Goal: Register for event/course

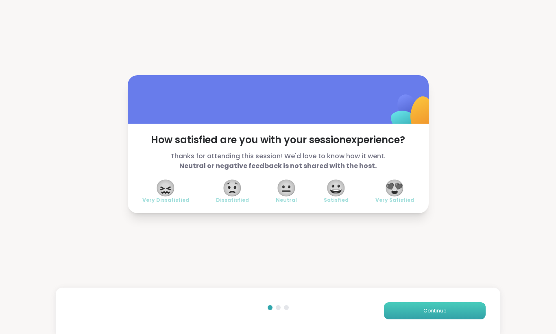
click at [434, 310] on span "Continue" at bounding box center [435, 310] width 23 height 7
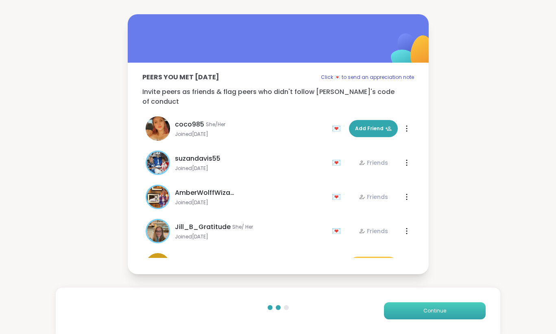
click at [434, 310] on span "Continue" at bounding box center [435, 310] width 23 height 7
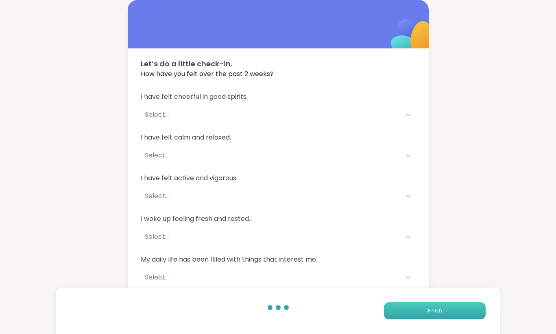
click at [437, 307] on button "Finish" at bounding box center [435, 310] width 102 height 17
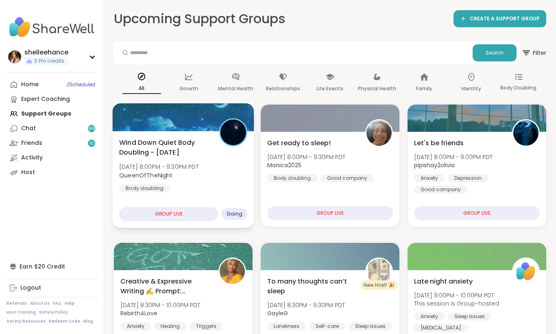
click at [232, 186] on div "Wind Down Quiet Body Doubling - Monday Mon, Oct 13 | 8:00PM - 9:30PM PDT QueenO…" at bounding box center [183, 165] width 128 height 55
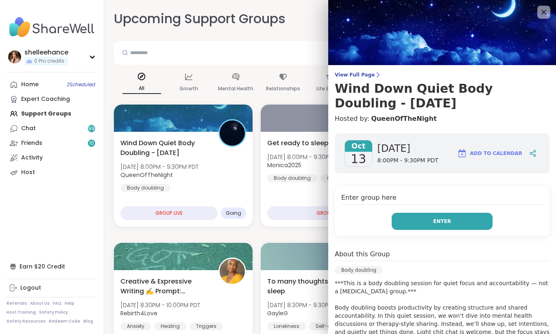
click at [417, 222] on button "Enter" at bounding box center [442, 221] width 101 height 17
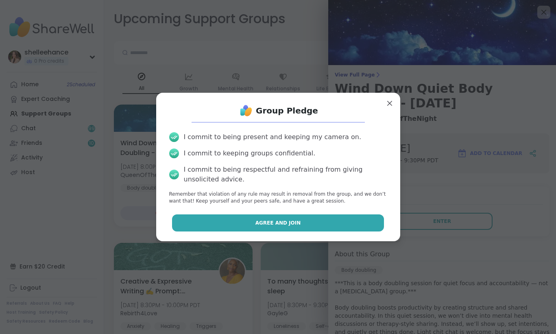
click at [247, 218] on button "Agree and Join" at bounding box center [278, 223] width 212 height 17
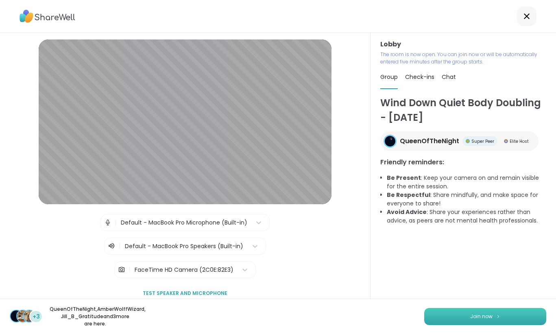
click at [473, 316] on span "Join now" at bounding box center [482, 316] width 22 height 7
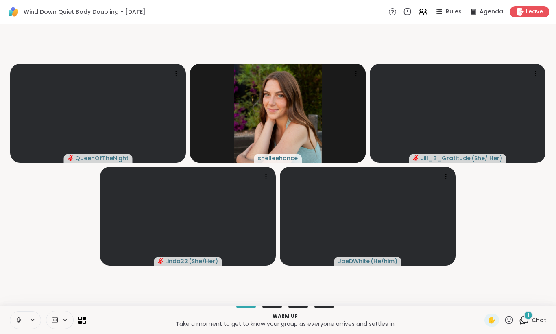
click at [20, 323] on icon at bounding box center [18, 320] width 7 height 7
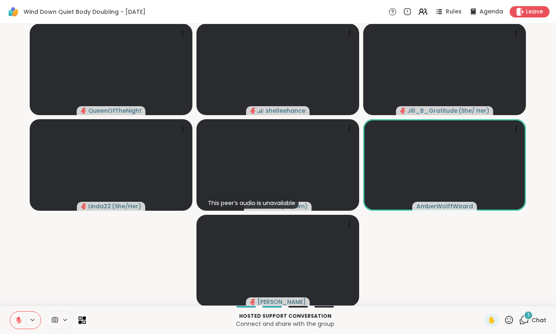
click at [15, 322] on icon at bounding box center [18, 320] width 7 height 7
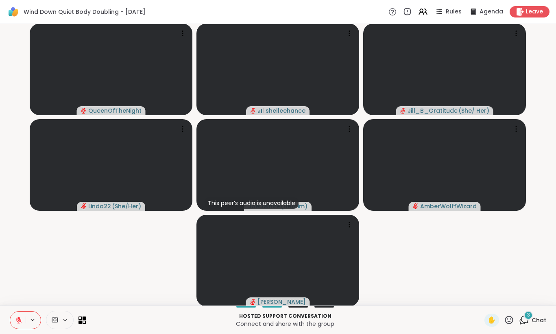
click at [533, 315] on div "3" at bounding box center [528, 315] width 9 height 9
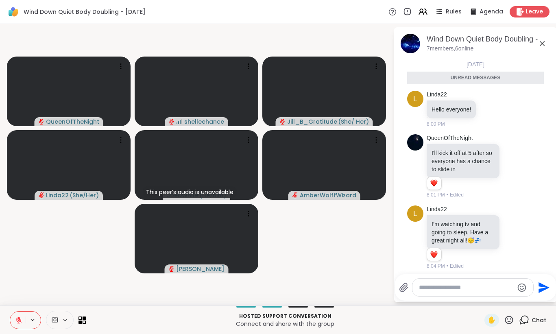
scroll to position [4, 0]
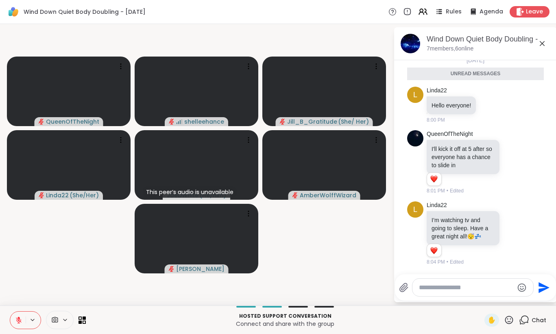
click at [542, 41] on icon at bounding box center [543, 44] width 10 height 10
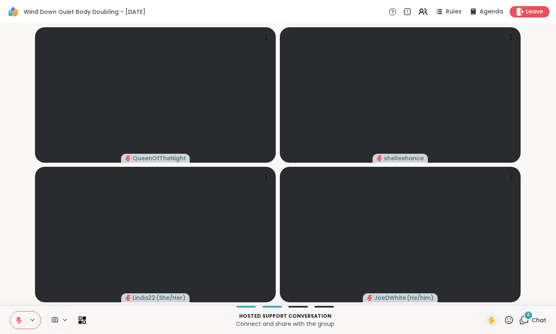
click at [527, 319] on div "4" at bounding box center [528, 315] width 9 height 9
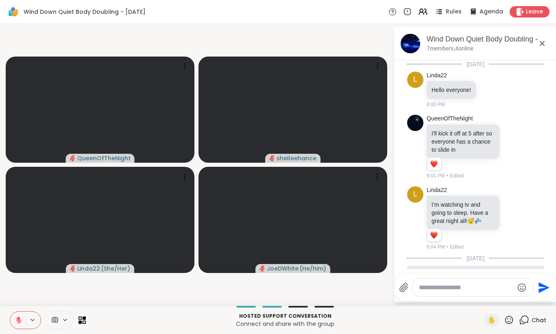
scroll to position [281, 0]
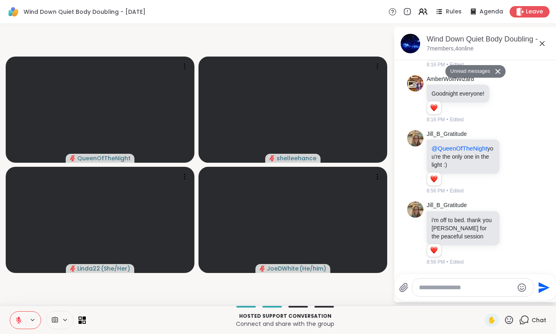
click at [466, 286] on textarea "Type your message" at bounding box center [466, 288] width 95 height 8
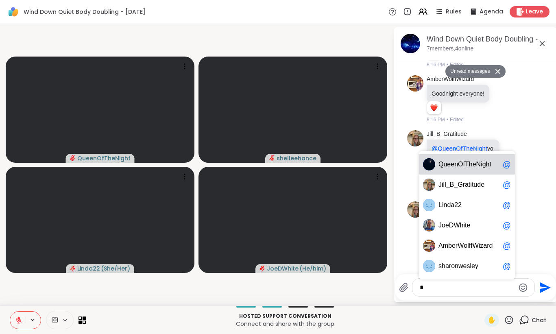
type textarea "**"
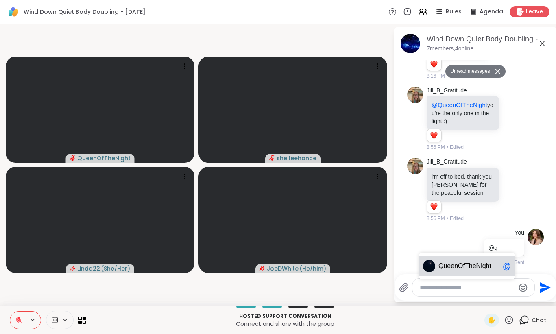
scroll to position [305, 0]
click at [451, 269] on span "e" at bounding box center [453, 266] width 4 height 8
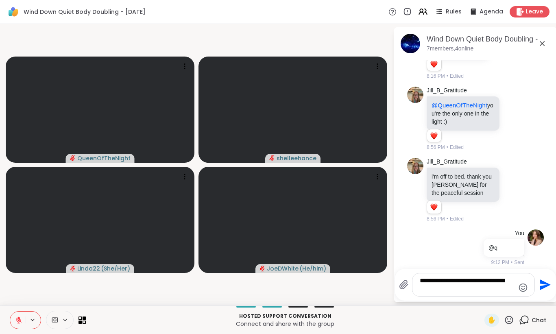
type textarea "**********"
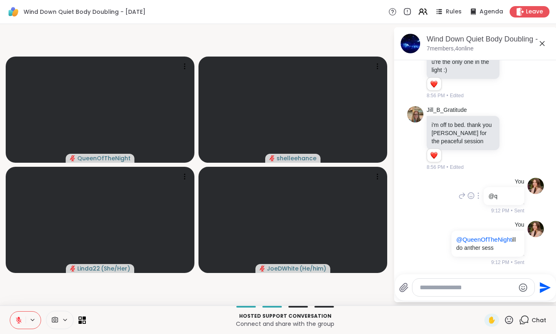
click at [479, 197] on icon at bounding box center [479, 196] width 2 height 7
click at [478, 206] on icon at bounding box center [479, 208] width 8 height 8
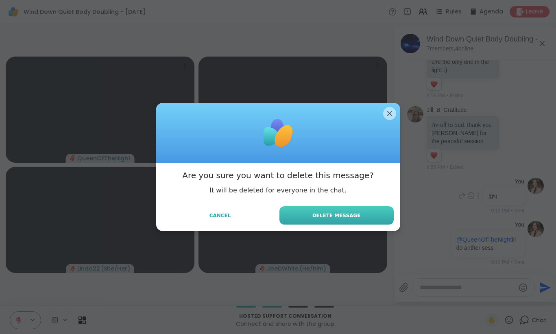
click at [360, 212] on button "Delete Message" at bounding box center [337, 215] width 114 height 18
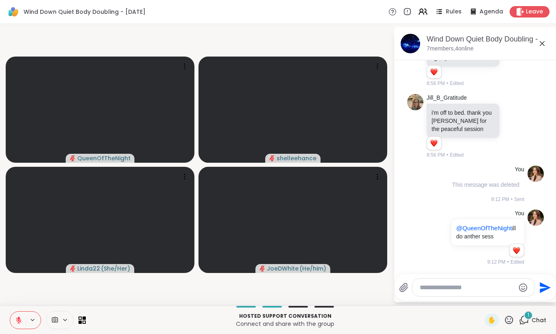
scroll to position [437, 0]
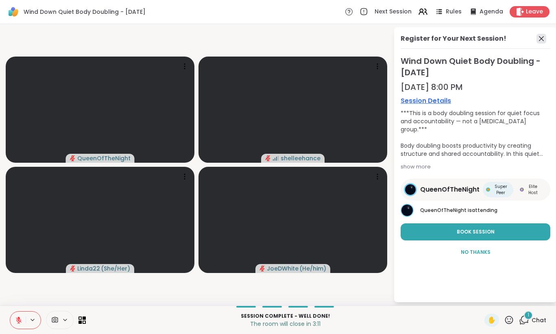
click at [542, 41] on icon at bounding box center [542, 39] width 10 height 10
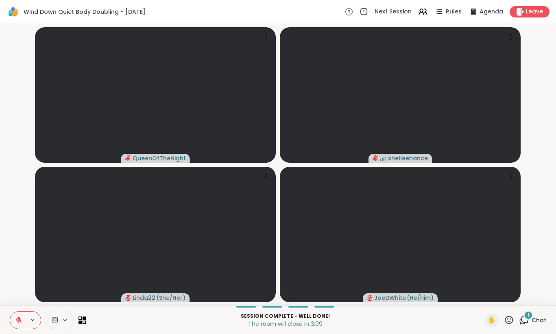
click at [540, 322] on span "Chat" at bounding box center [539, 320] width 15 height 8
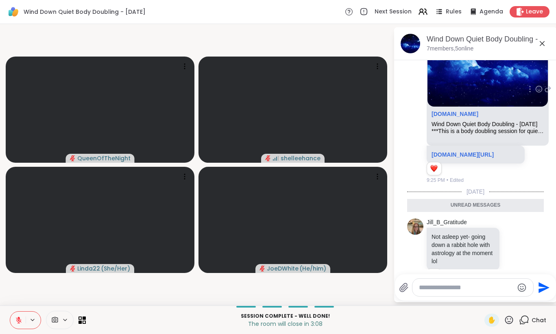
scroll to position [638, 0]
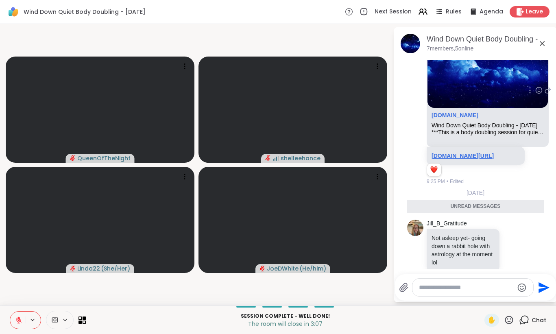
click at [465, 159] on link "sharewellnow.com/session/c984b692-9aef-4df2-bd2c-bd8caa1c489c" at bounding box center [463, 156] width 62 height 7
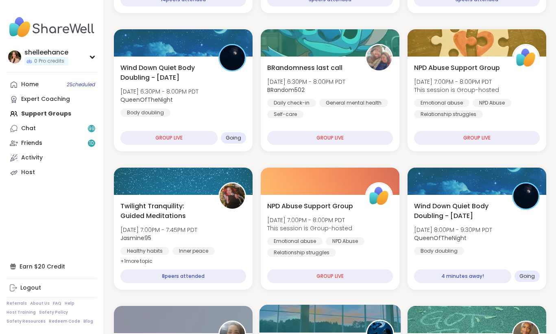
scroll to position [634, 0]
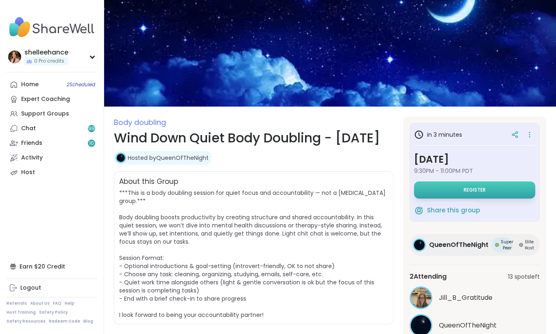
click at [474, 191] on span "Register" at bounding box center [475, 190] width 22 height 7
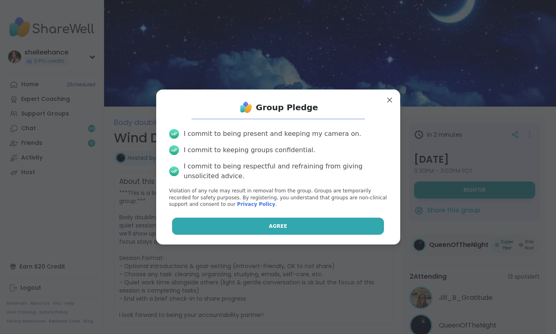
click at [250, 227] on button "Agree" at bounding box center [278, 226] width 212 height 17
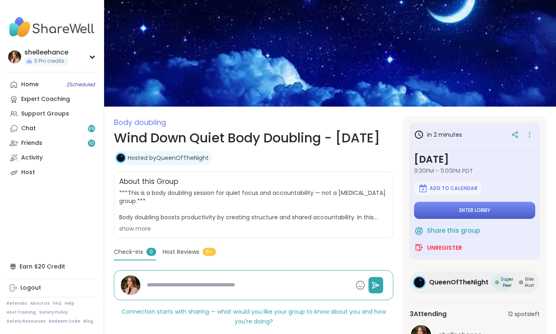
click at [445, 211] on button "Enter lobby" at bounding box center [474, 210] width 121 height 17
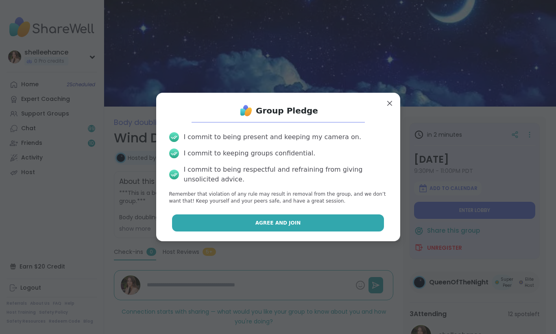
click at [278, 220] on span "Agree and Join" at bounding box center [279, 222] width 46 height 7
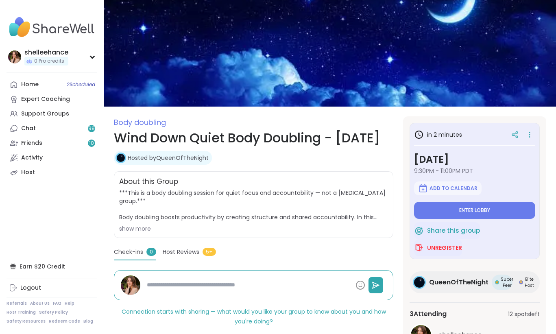
type textarea "*"
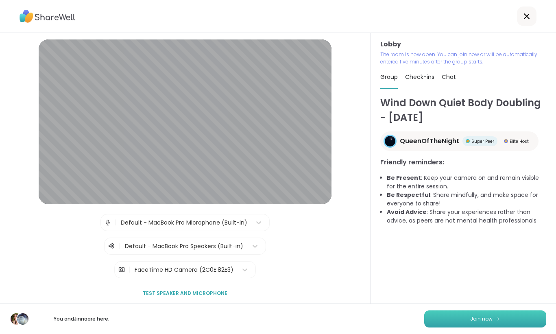
click at [479, 314] on button "Join now" at bounding box center [486, 319] width 122 height 17
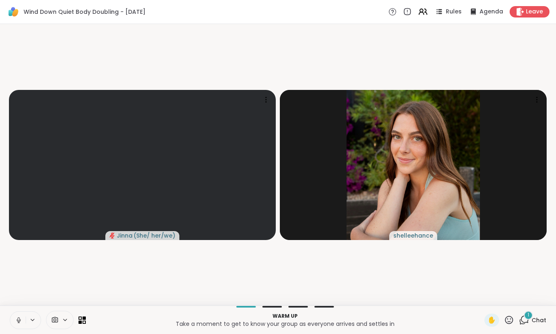
click at [16, 317] on icon at bounding box center [18, 320] width 7 height 7
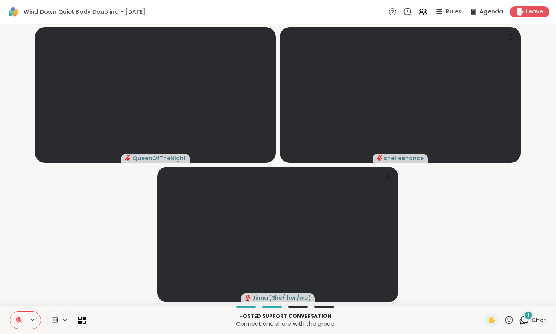
click at [527, 317] on div "1" at bounding box center [528, 315] width 9 height 9
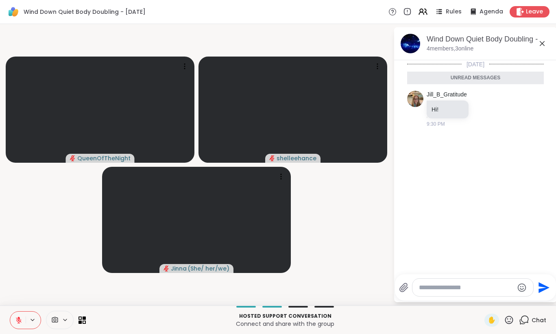
click at [542, 48] on icon at bounding box center [543, 44] width 10 height 10
